Goal: Task Accomplishment & Management: Use online tool/utility

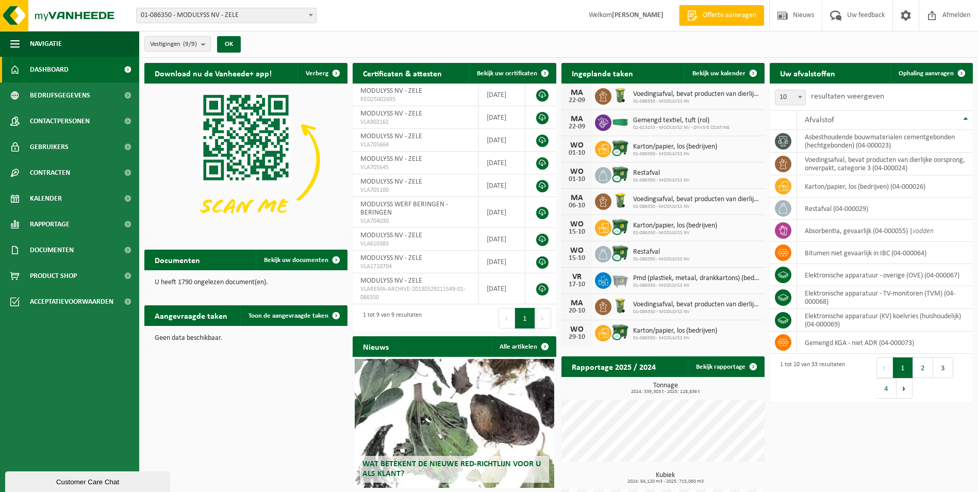
click at [271, 16] on span "01-086350 - MODULYSS NV - ZELE" at bounding box center [226, 15] width 179 height 14
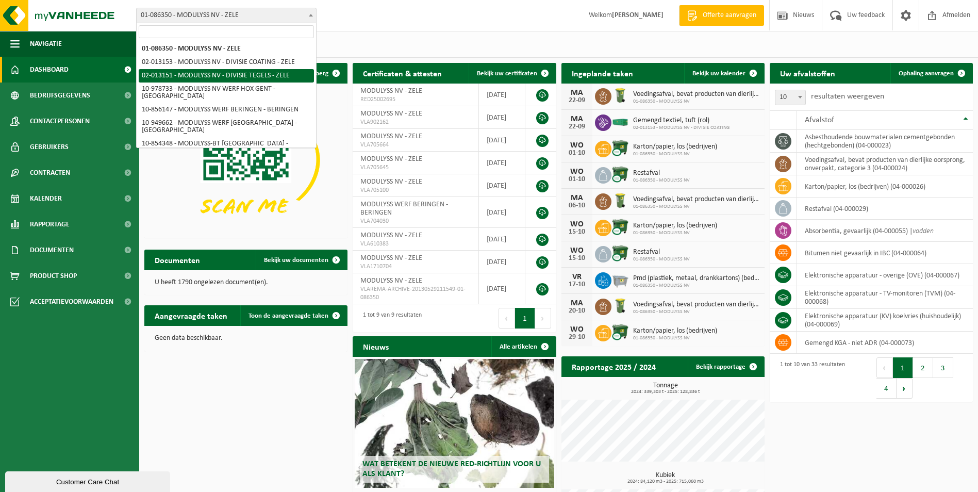
click at [447, 37] on div "Vestigingen (9/9) Alles selecteren Alles deselecteren Actieve selecteren MODULY…" at bounding box center [558, 44] width 839 height 27
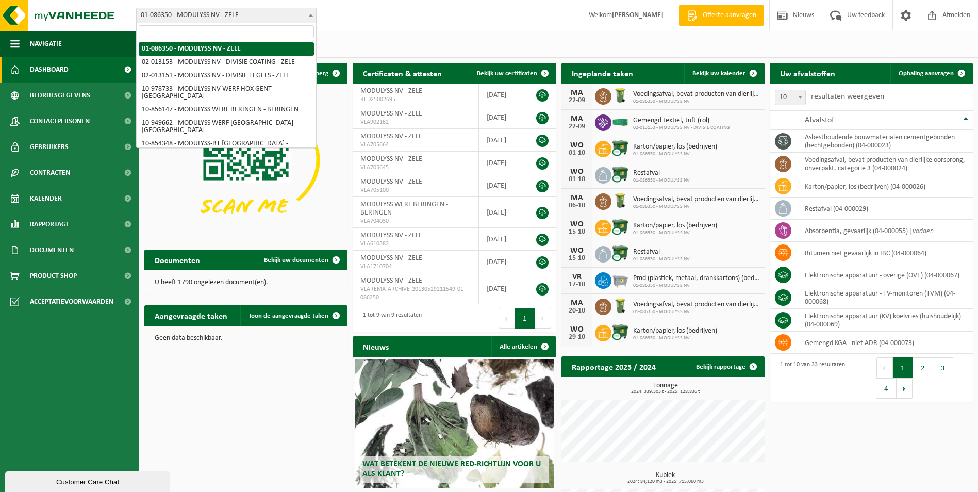
click at [285, 11] on span "01-086350 - MODULYSS NV - ZELE" at bounding box center [226, 15] width 179 height 14
select select "2535"
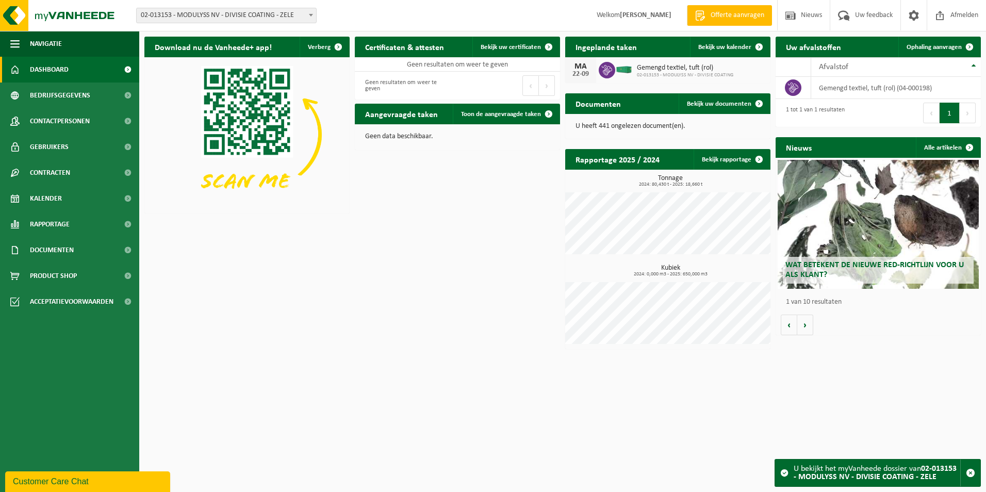
click at [403, 326] on div "Download nu de Vanheede+ app! Verberg Certificaten & attesten Bekijk uw certifi…" at bounding box center [563, 192] width 842 height 323
click at [302, 18] on span "02-013153 - MODULYSS NV - DIVISIE COATING - ZELE" at bounding box center [226, 15] width 179 height 14
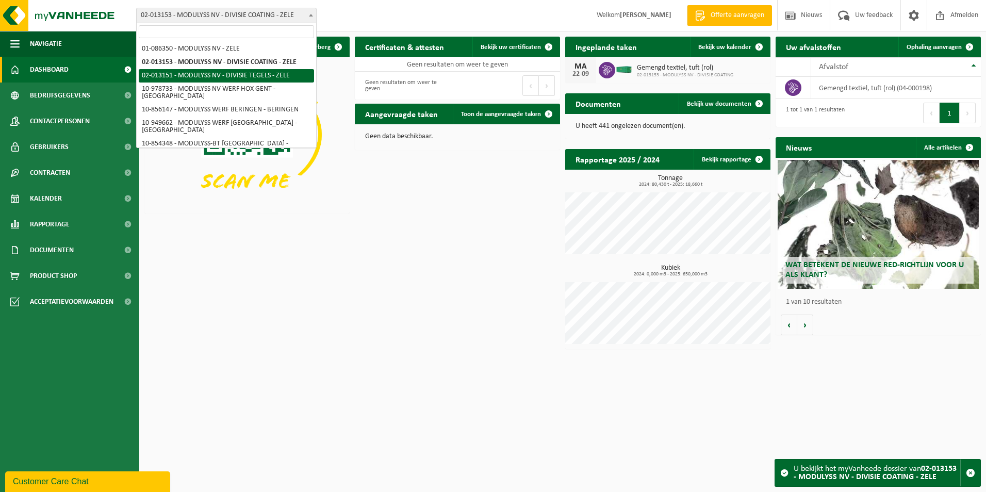
select select "2533"
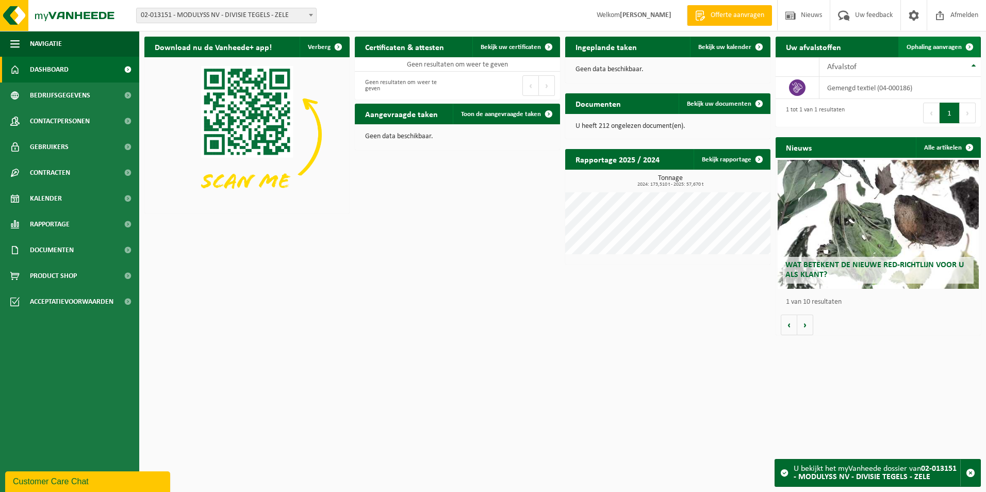
click at [954, 48] on span "Ophaling aanvragen" at bounding box center [934, 47] width 55 height 7
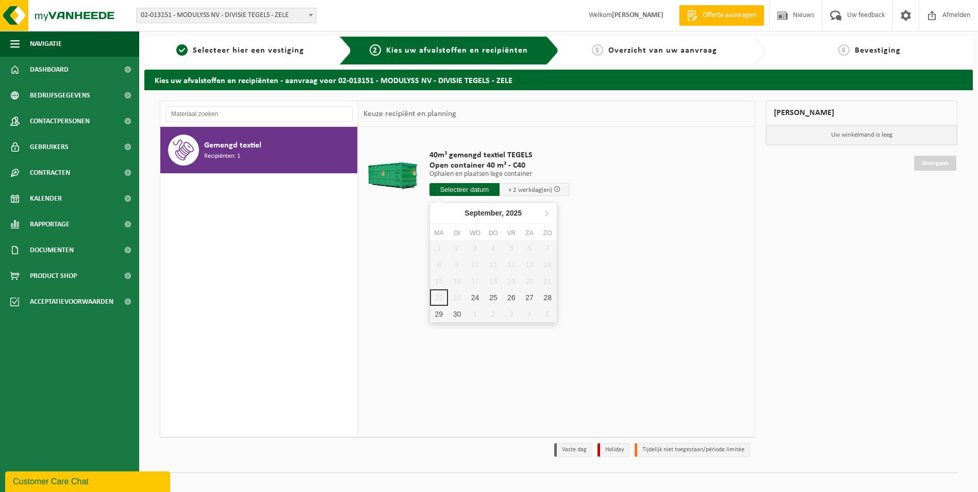
click at [480, 190] on input "text" at bounding box center [465, 189] width 70 height 13
click at [493, 298] on div "25" at bounding box center [493, 297] width 18 height 17
type input "Van 2025-09-25"
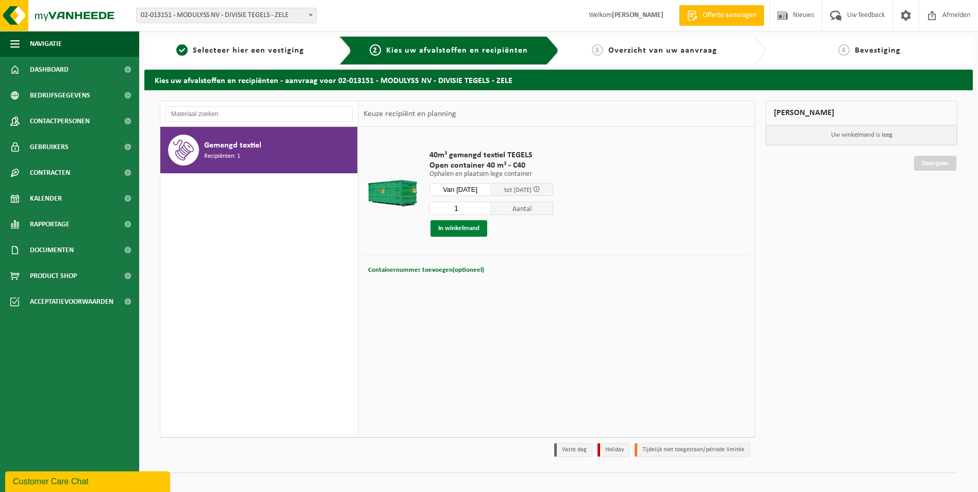
click at [468, 231] on button "In winkelmand" at bounding box center [459, 228] width 57 height 17
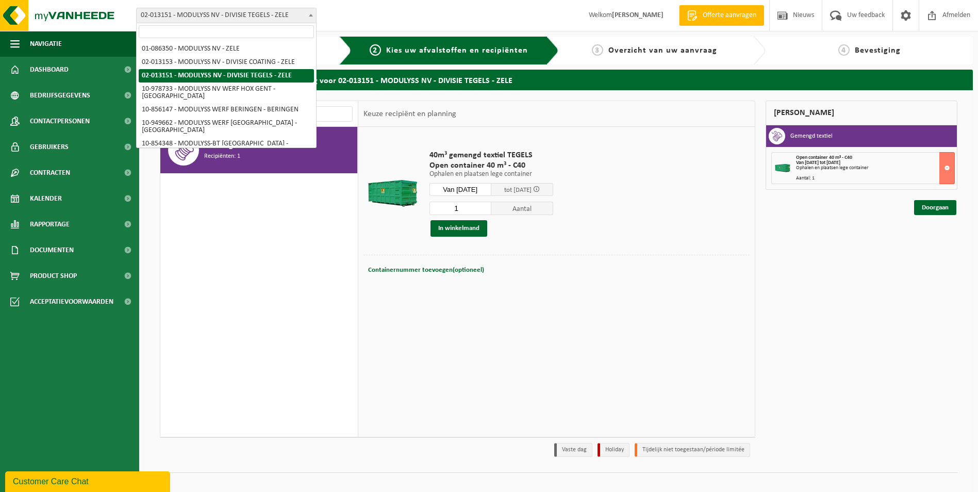
click at [242, 16] on span "02-013151 - MODULYSS NV - DIVISIE TEGELS - ZELE" at bounding box center [226, 15] width 179 height 14
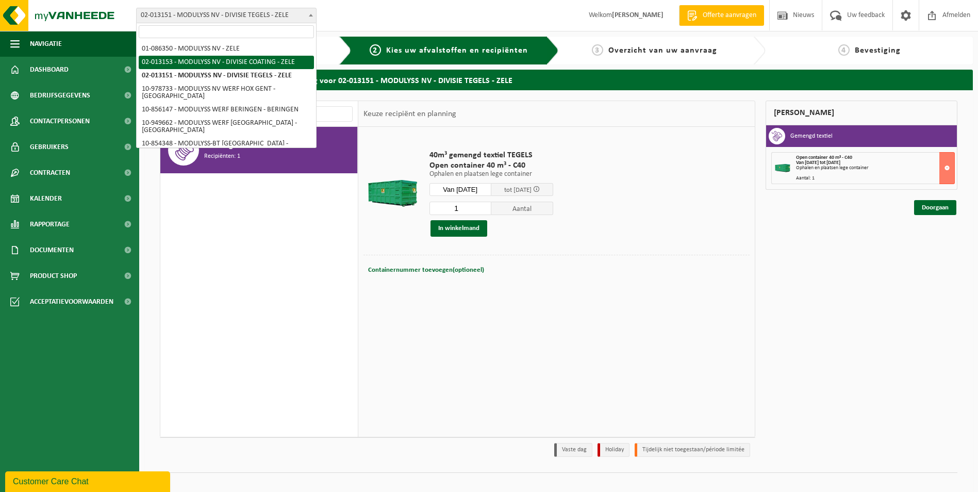
select select "2535"
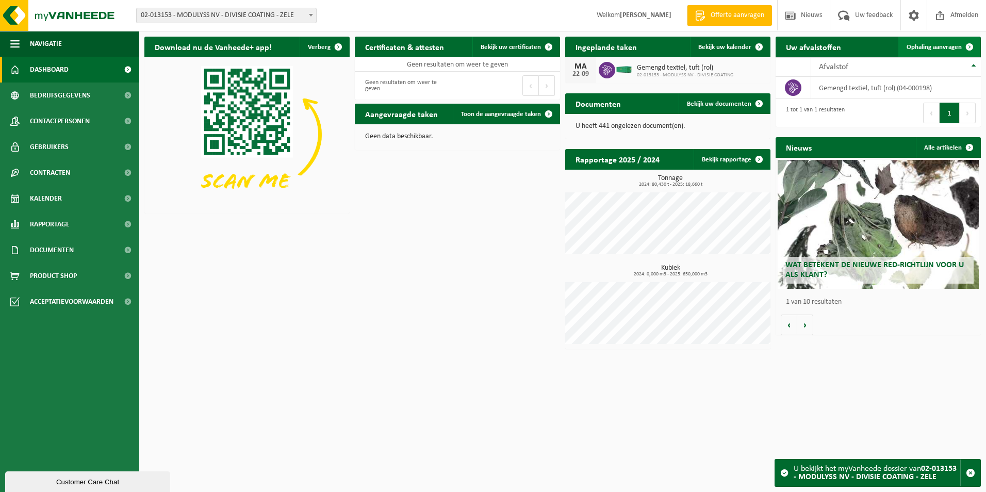
click at [955, 47] on span "Ophaling aanvragen" at bounding box center [934, 47] width 55 height 7
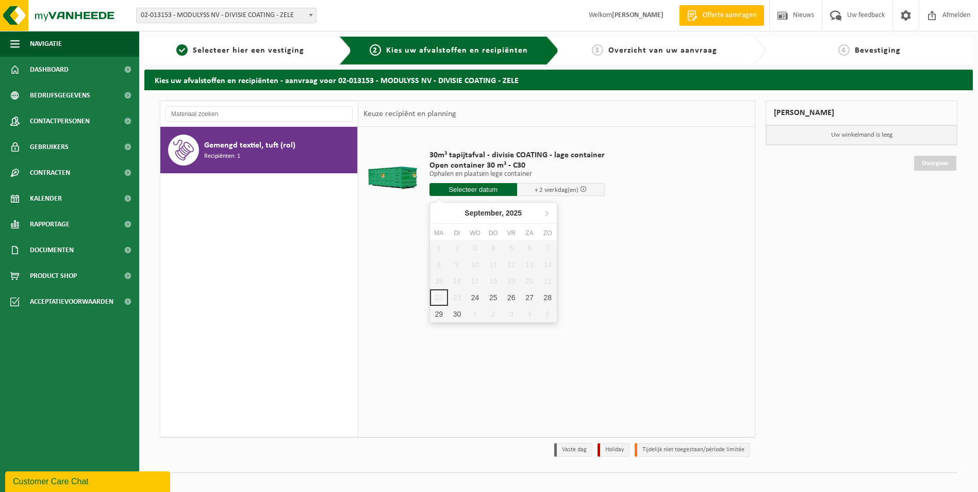
click at [479, 192] on input "text" at bounding box center [474, 189] width 88 height 13
click at [489, 296] on div "25" at bounding box center [493, 297] width 18 height 17
type input "Van 2025-09-25"
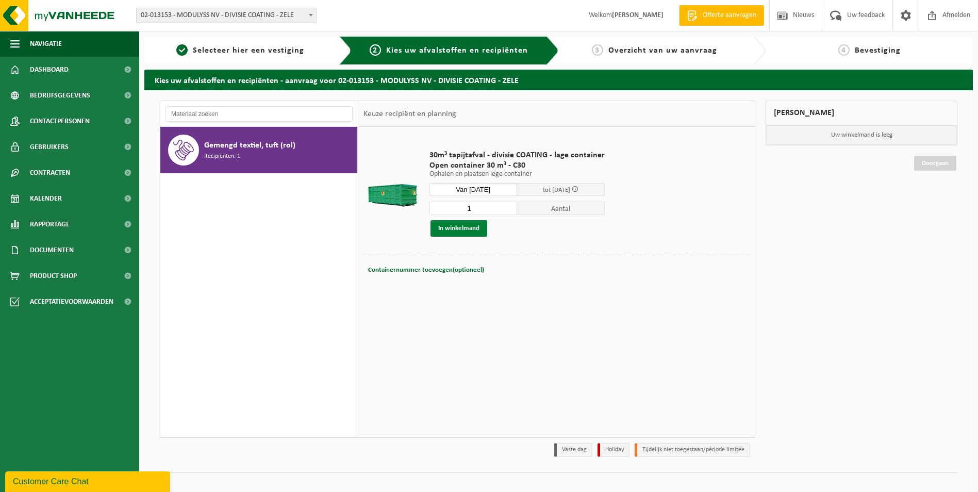
click at [455, 229] on button "In winkelmand" at bounding box center [459, 228] width 57 height 17
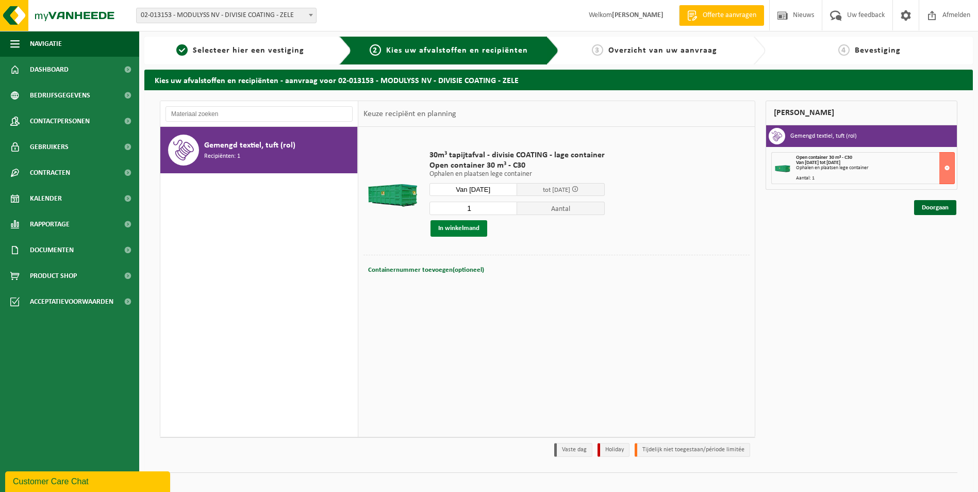
click at [470, 229] on button "In winkelmand" at bounding box center [459, 228] width 57 height 17
click at [241, 9] on span "02-013153 - MODULYSS NV - DIVISIE COATING - ZELE" at bounding box center [226, 15] width 179 height 14
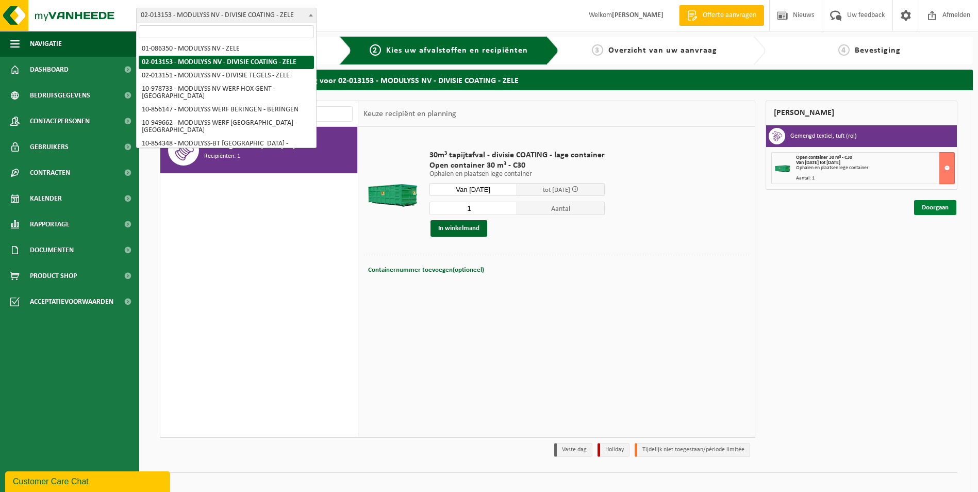
click at [930, 208] on link "Doorgaan" at bounding box center [935, 207] width 42 height 15
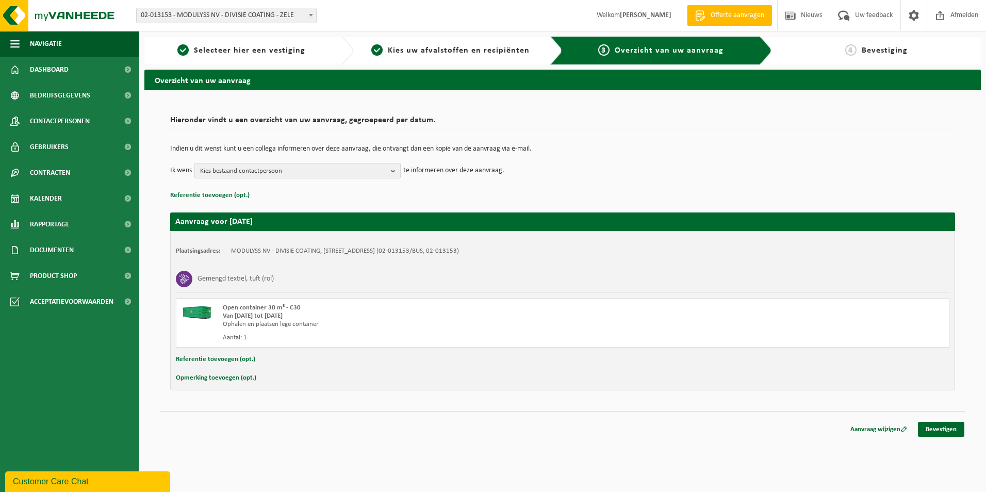
click at [228, 20] on span "02-013153 - MODULYSS NV - DIVISIE COATING - ZELE" at bounding box center [226, 15] width 179 height 14
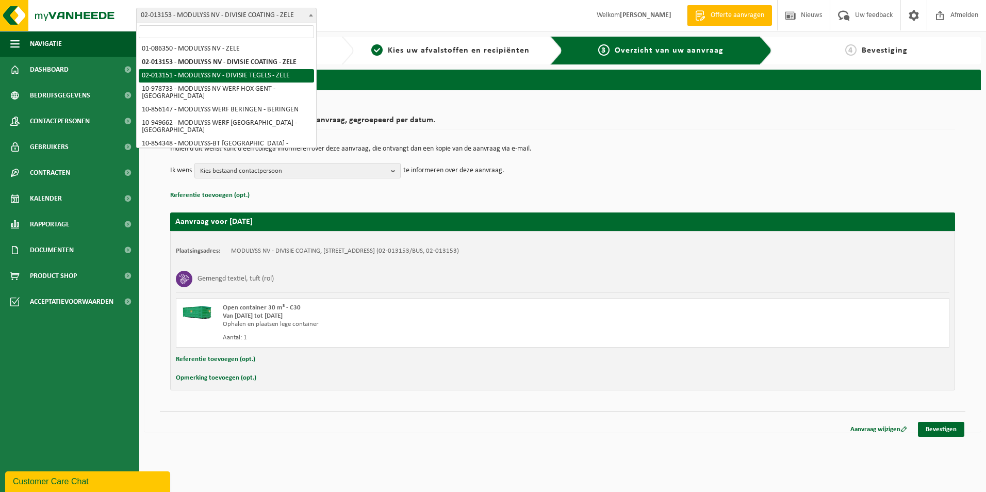
select select "2533"
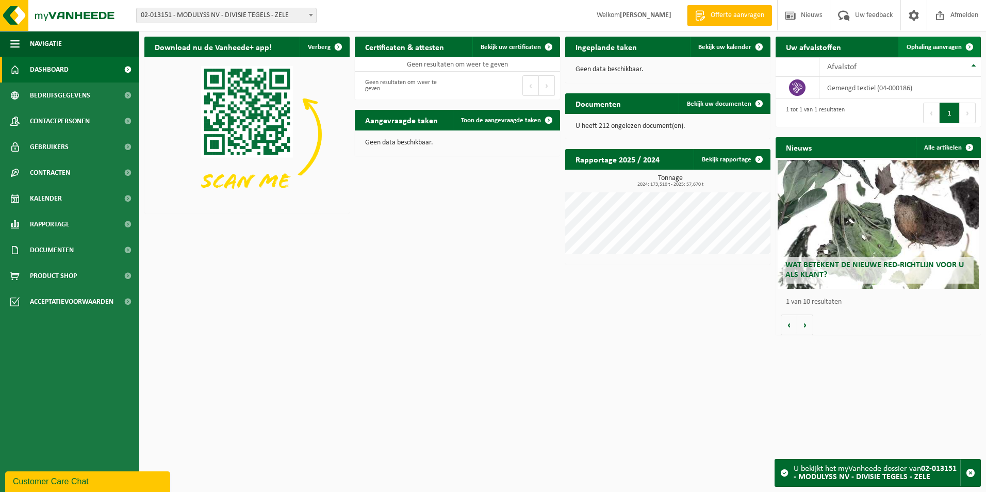
click at [916, 40] on link "Ophaling aanvragen" at bounding box center [938, 47] width 81 height 21
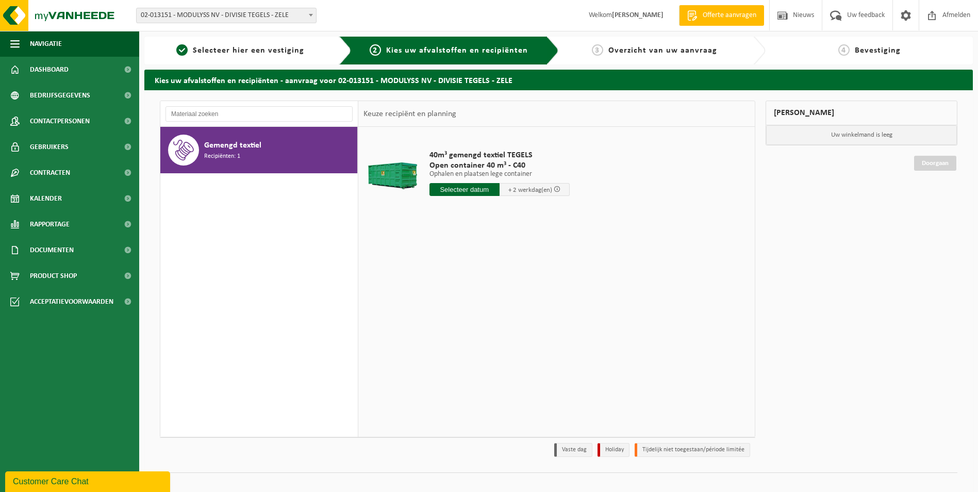
click at [471, 192] on input "text" at bounding box center [465, 189] width 70 height 13
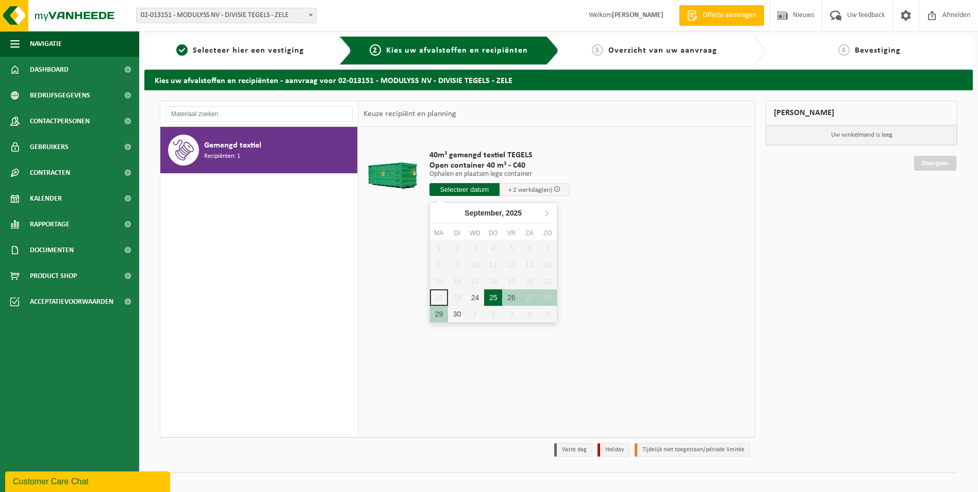
click at [492, 298] on div "25" at bounding box center [493, 297] width 18 height 17
type input "Van 2025-09-25"
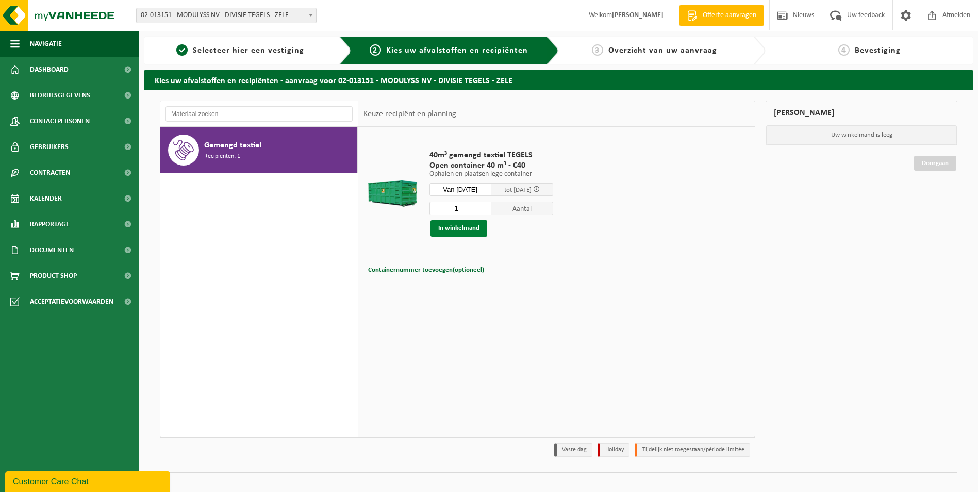
click at [460, 227] on button "In winkelmand" at bounding box center [459, 228] width 57 height 17
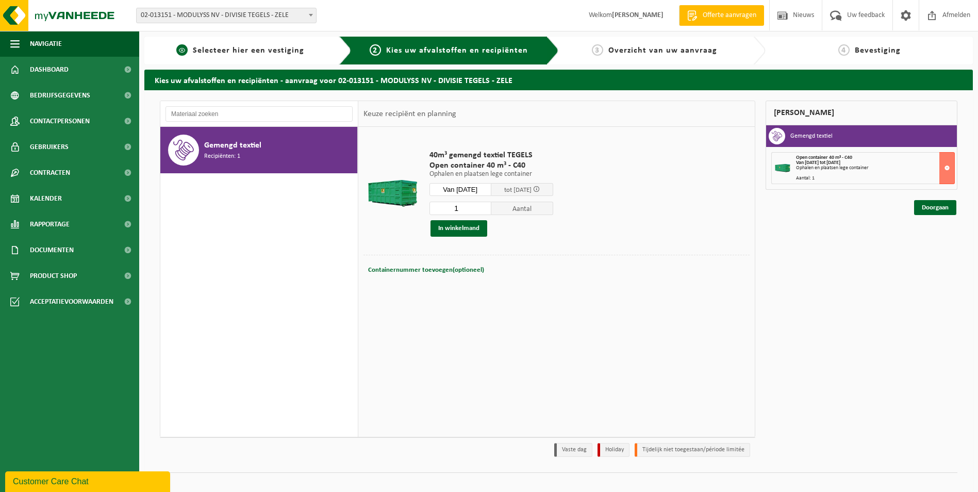
click at [254, 53] on span "Selecteer hier een vestiging" at bounding box center [248, 50] width 111 height 8
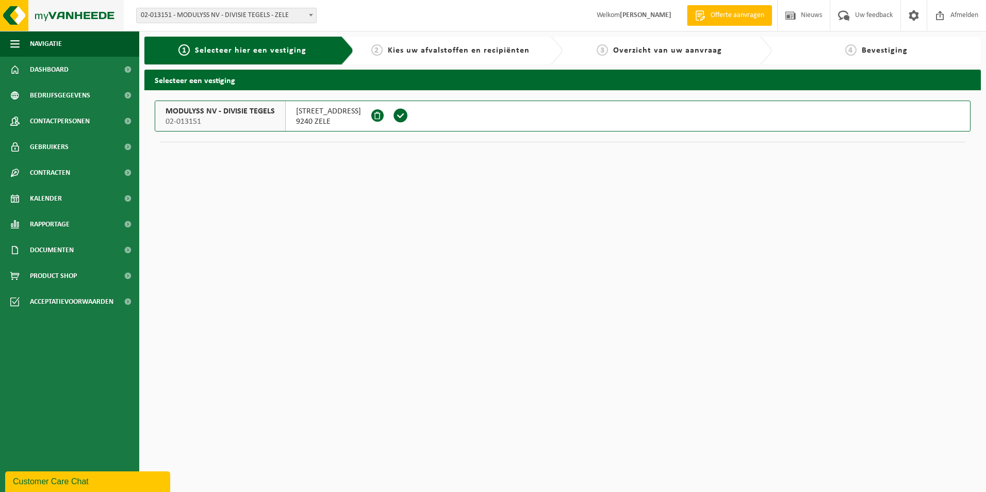
click at [98, 11] on img at bounding box center [62, 15] width 124 height 31
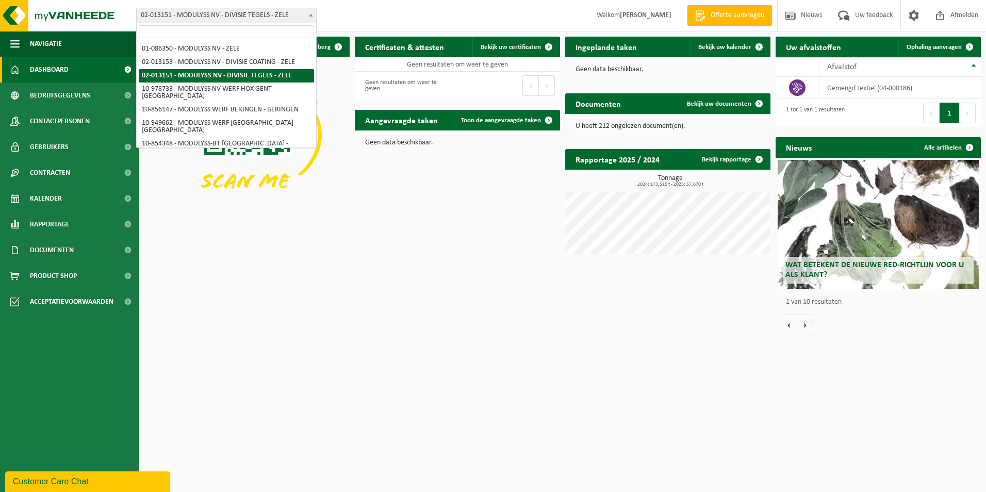
click at [272, 17] on span "02-013151 - MODULYSS NV - DIVISIE TEGELS - ZELE" at bounding box center [226, 15] width 179 height 14
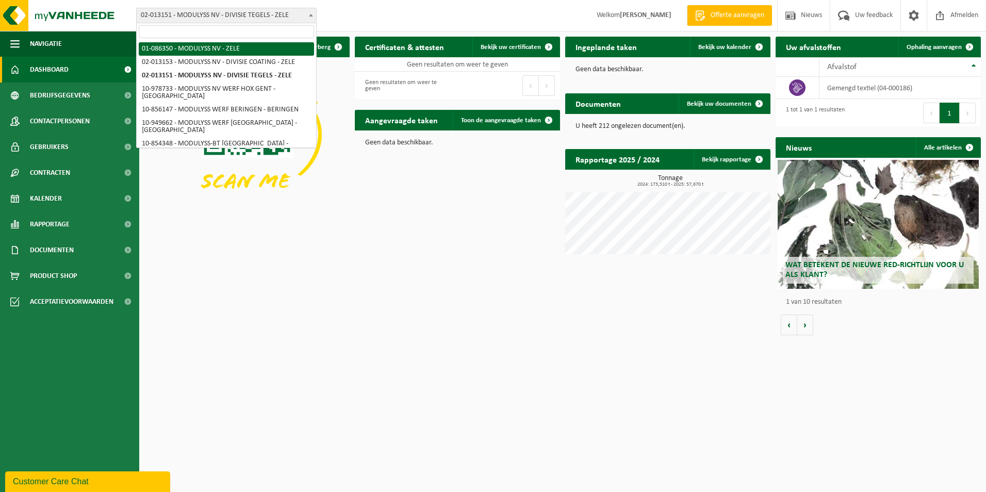
select select "667"
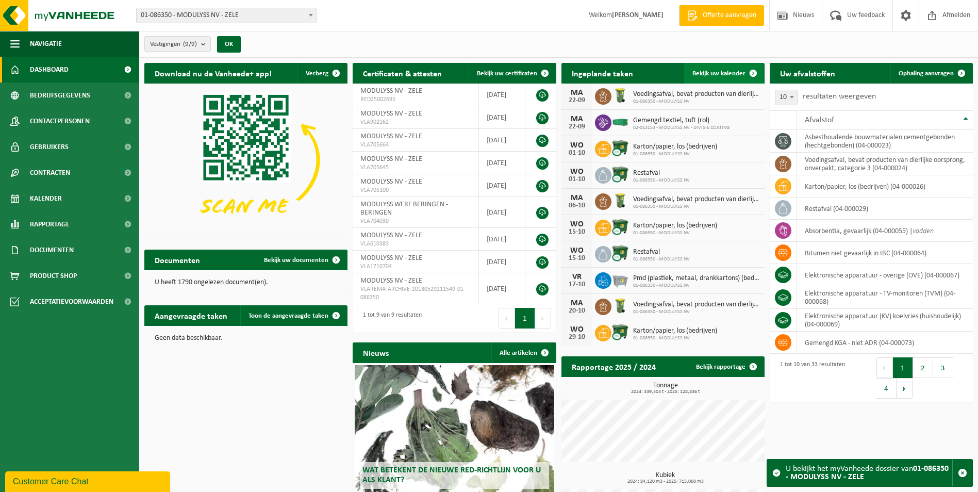
click at [740, 75] on span "Bekijk uw kalender" at bounding box center [719, 73] width 53 height 7
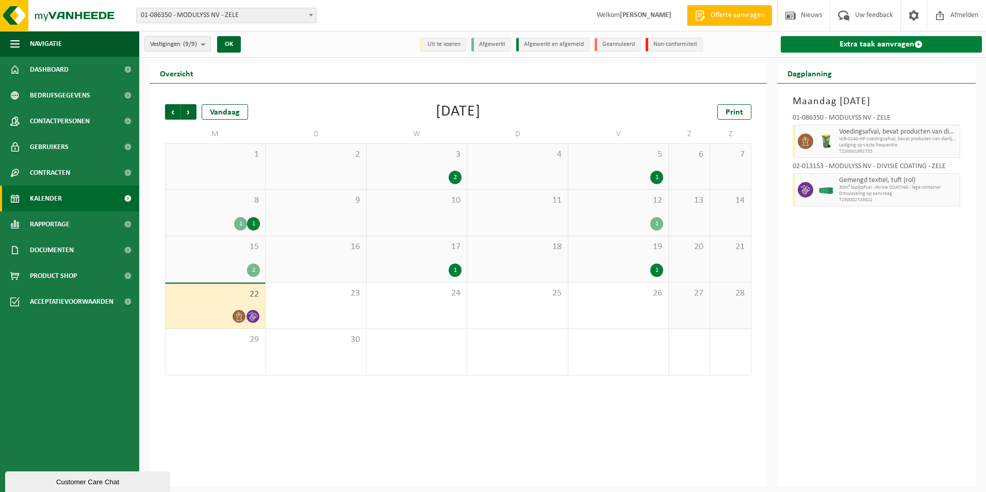
click at [891, 44] on link "Extra taak aanvragen" at bounding box center [882, 44] width 202 height 17
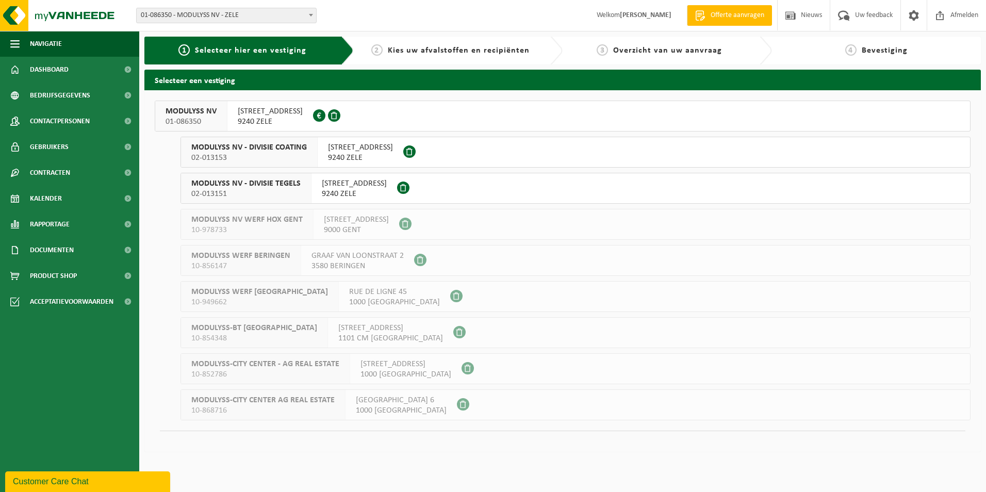
click at [299, 151] on span "MODULYSS NV - DIVISIE COATING" at bounding box center [249, 147] width 116 height 10
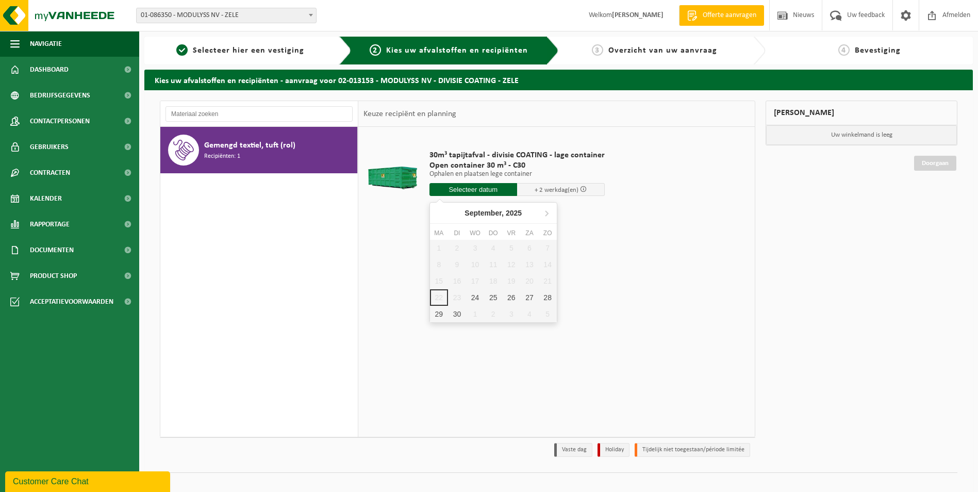
click at [460, 186] on input "text" at bounding box center [474, 189] width 88 height 13
click at [491, 298] on div "25" at bounding box center [493, 297] width 18 height 17
type input "Van [DATE]"
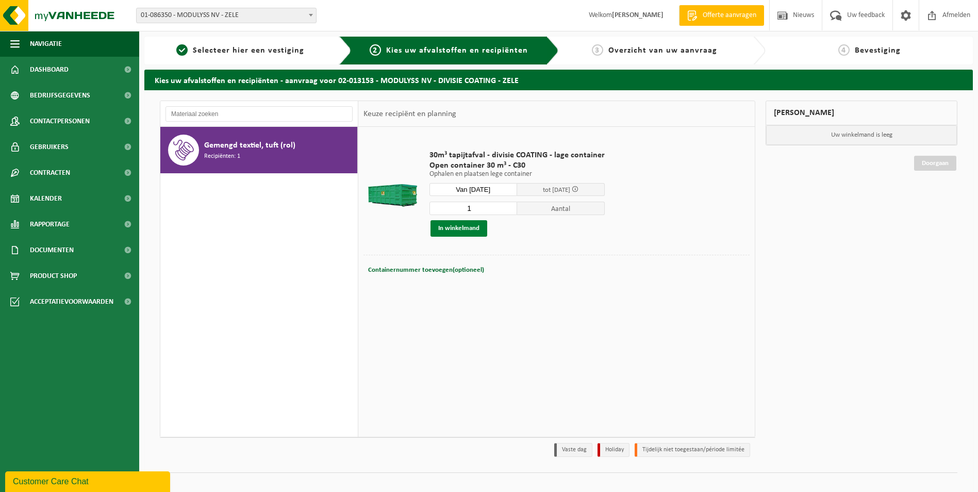
click at [458, 225] on button "In winkelmand" at bounding box center [459, 228] width 57 height 17
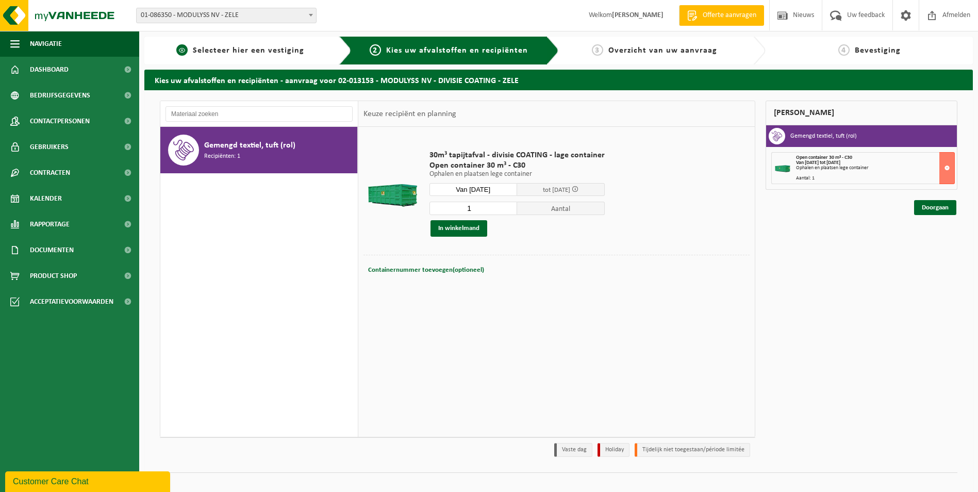
click at [277, 46] on span "Selecteer hier een vestiging" at bounding box center [248, 50] width 111 height 8
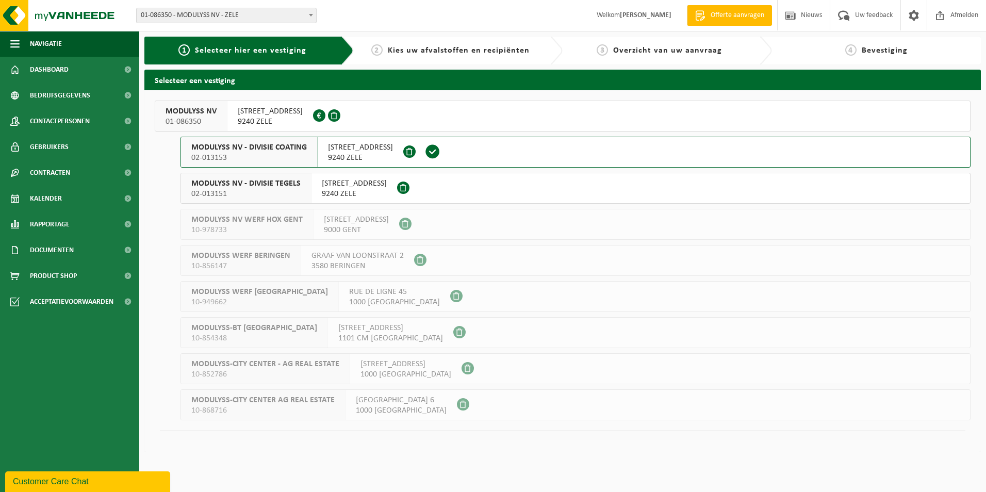
click at [288, 180] on span "MODULYSS NV - DIVISIE TEGELS" at bounding box center [245, 183] width 109 height 10
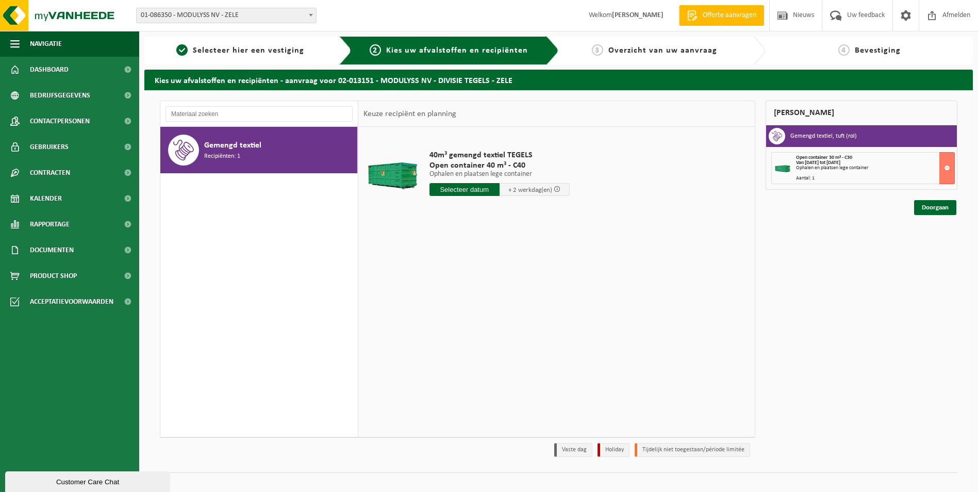
click at [453, 190] on input "text" at bounding box center [465, 189] width 70 height 13
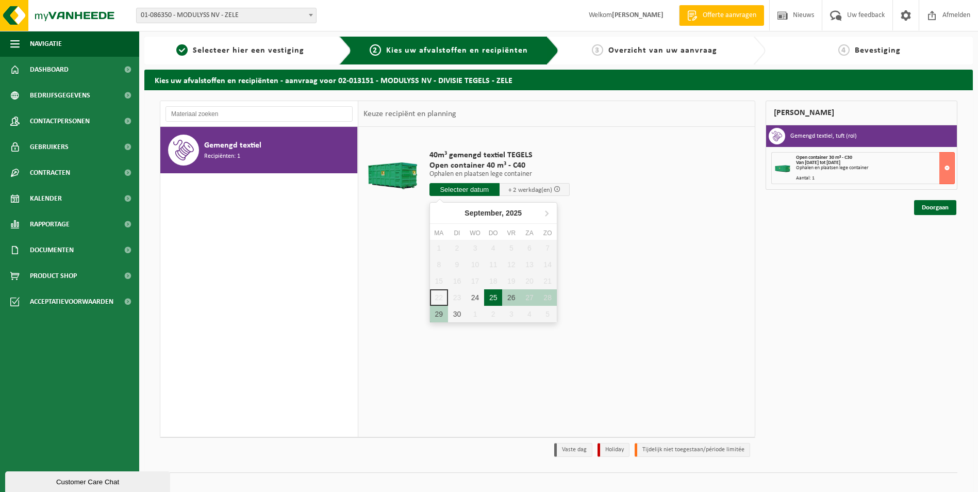
click at [495, 294] on div "25" at bounding box center [493, 297] width 18 height 17
type input "Van 2025-09-25"
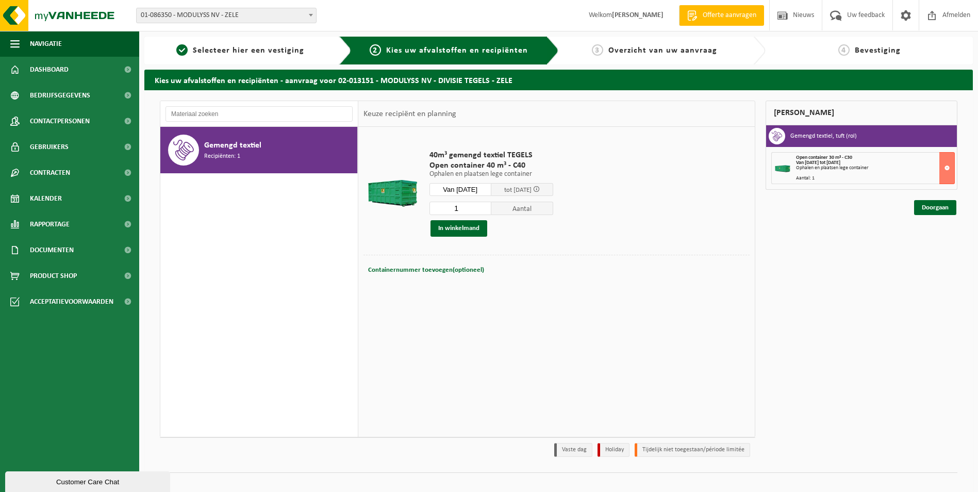
click at [440, 267] on button "Containernummer toevoegen(optioneel) Annuleren" at bounding box center [426, 270] width 118 height 14
type input "C40-2232"
click at [472, 233] on button "In winkelmand" at bounding box center [459, 228] width 57 height 17
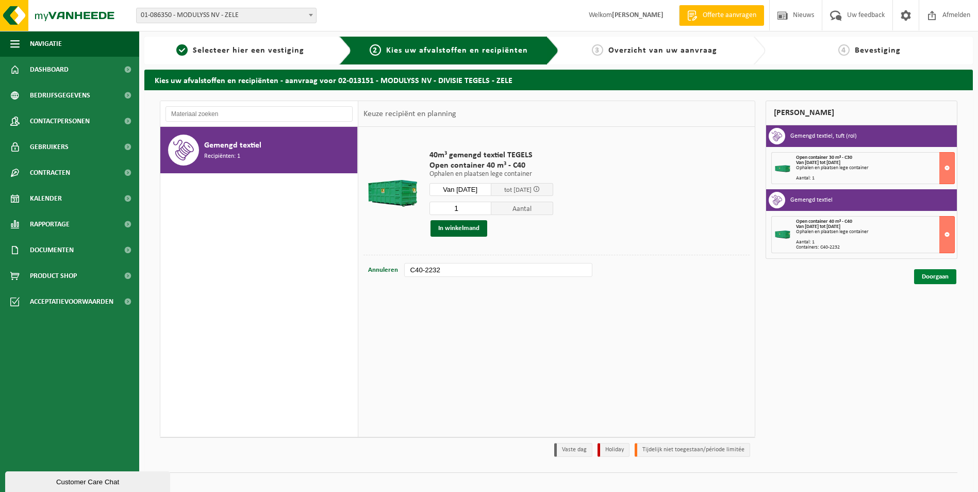
click at [930, 278] on link "Doorgaan" at bounding box center [935, 276] width 42 height 15
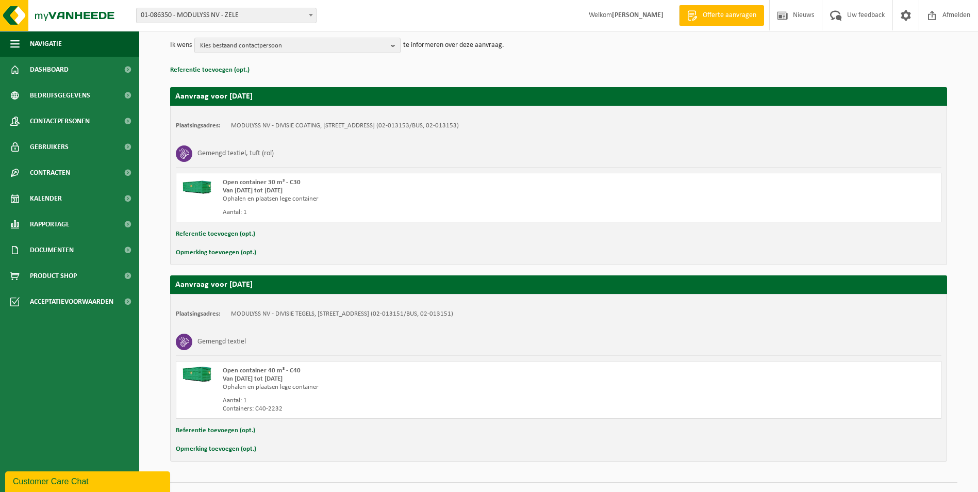
scroll to position [147, 0]
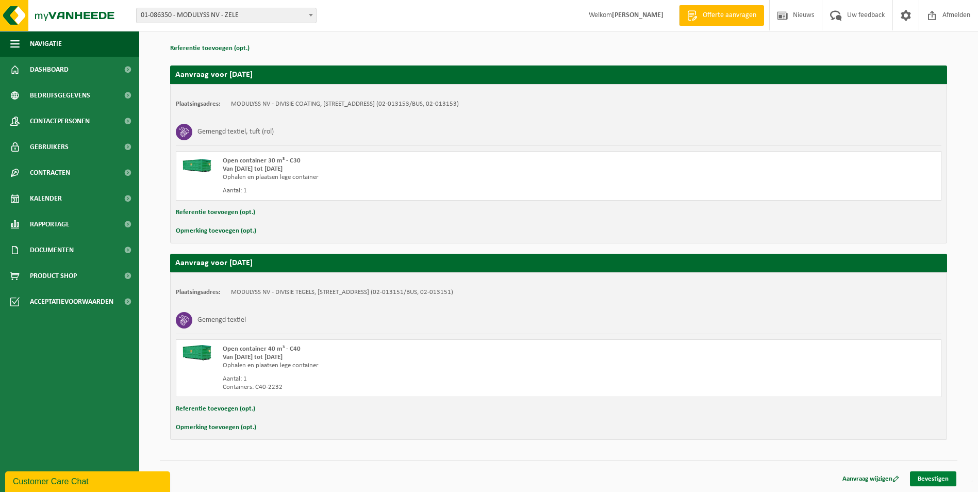
click at [934, 477] on link "Bevestigen" at bounding box center [933, 478] width 46 height 15
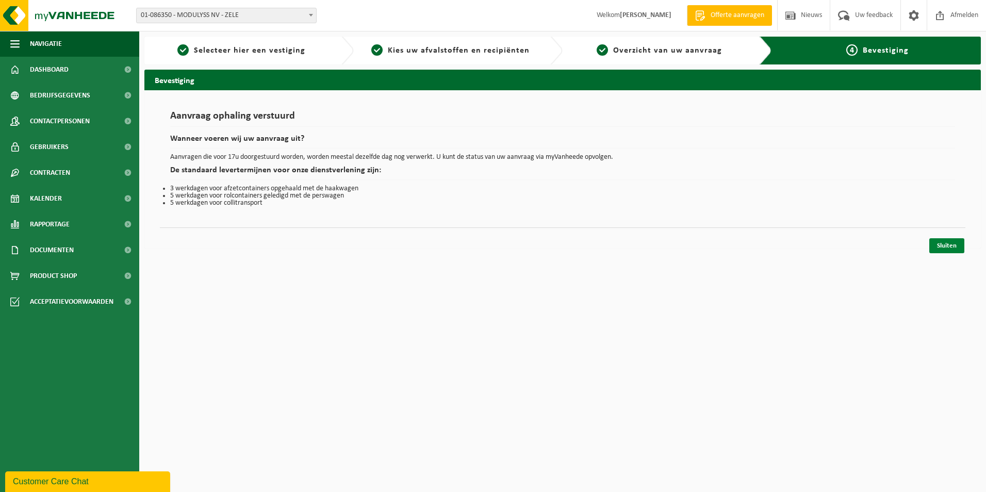
click at [949, 249] on link "Sluiten" at bounding box center [946, 245] width 35 height 15
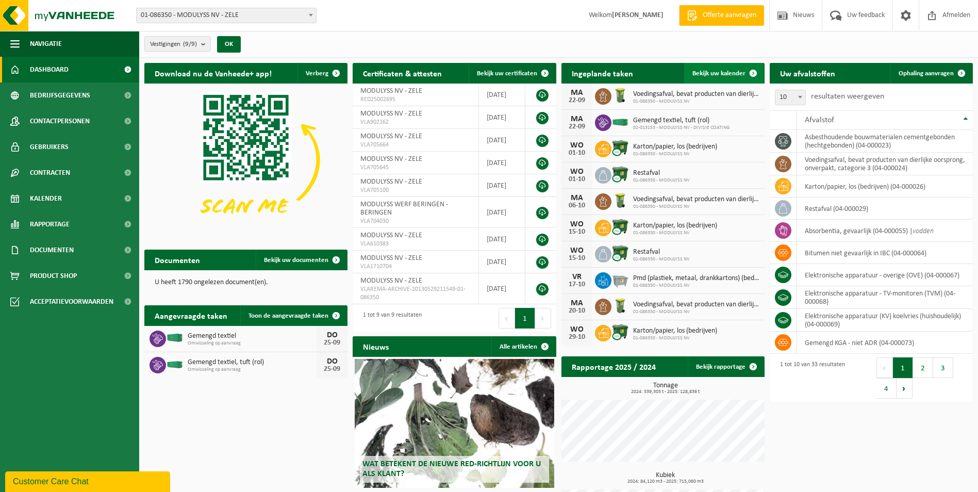
click at [745, 72] on span at bounding box center [753, 73] width 21 height 21
